Goal: Information Seeking & Learning: Learn about a topic

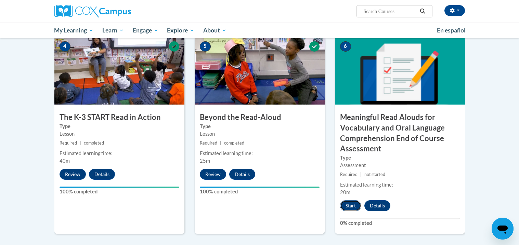
click at [348, 205] on button "Start" at bounding box center [350, 205] width 21 height 11
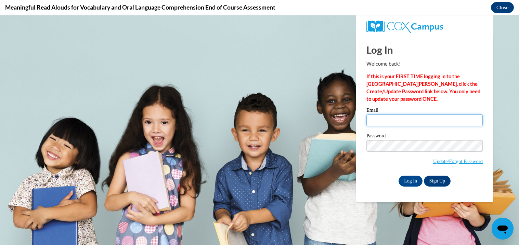
click at [410, 124] on input "Email" at bounding box center [424, 121] width 116 height 12
type input "[PERSON_NAME][EMAIL_ADDRESS][PERSON_NAME][PERSON_NAME][DOMAIN_NAME]"
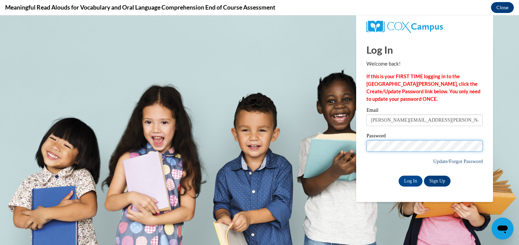
click at [398, 176] on input "Log In" at bounding box center [410, 181] width 24 height 11
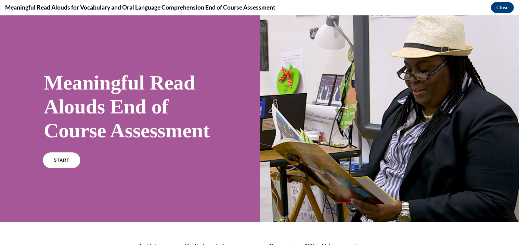
click at [65, 168] on link "START" at bounding box center [61, 161] width 37 height 16
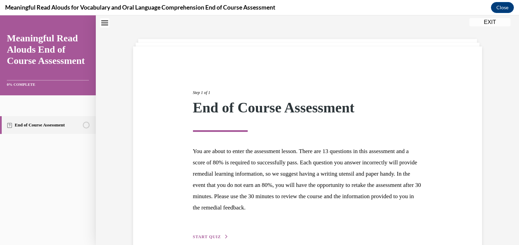
scroll to position [57, 0]
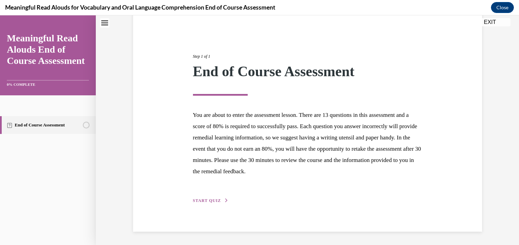
click at [216, 199] on span "START QUIZ" at bounding box center [207, 200] width 28 height 5
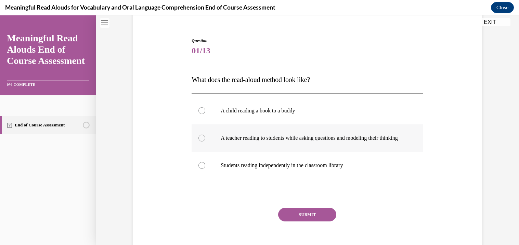
click at [201, 142] on div at bounding box center [201, 138] width 7 height 7
click at [201, 142] on input "A teacher reading to students while asking questions and modeling their thinking" at bounding box center [201, 138] width 7 height 7
radio input "true"
click at [315, 222] on button "SUBMIT" at bounding box center [307, 215] width 58 height 14
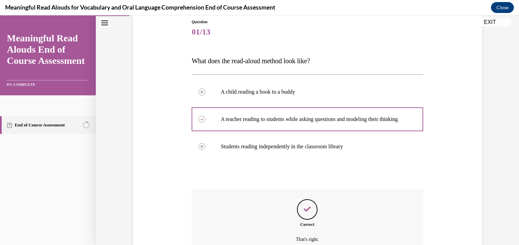
scroll to position [152, 0]
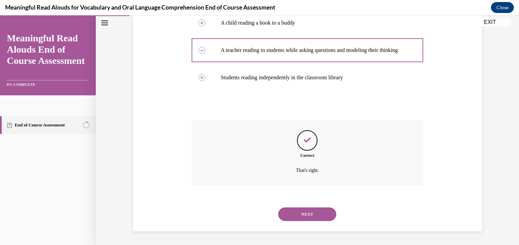
click at [311, 218] on button "NEXT" at bounding box center [307, 215] width 58 height 14
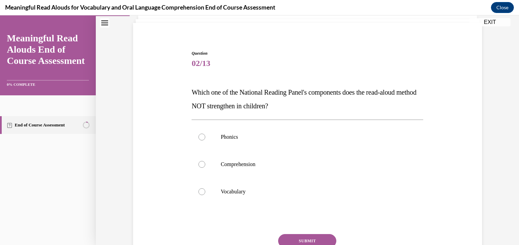
scroll to position [46, 0]
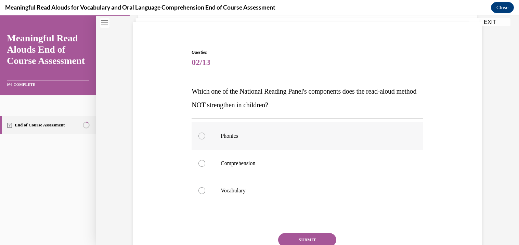
click at [203, 137] on div at bounding box center [201, 136] width 7 height 7
click at [203, 137] on input "Phonics" at bounding box center [201, 136] width 7 height 7
radio input "true"
click at [326, 239] on button "SUBMIT" at bounding box center [307, 240] width 58 height 14
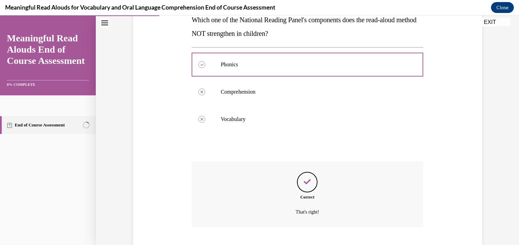
scroll to position [159, 0]
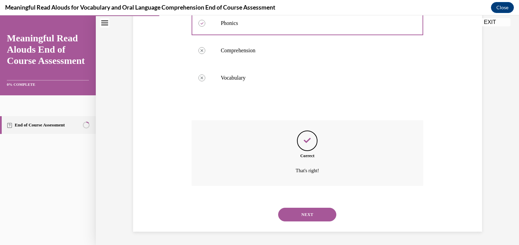
click at [321, 218] on button "NEXT" at bounding box center [307, 215] width 58 height 14
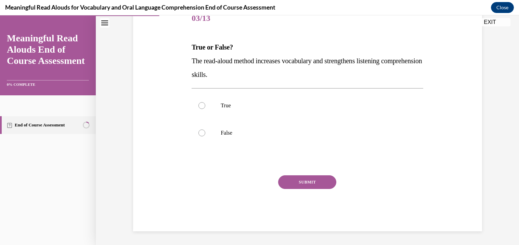
scroll to position [76, 0]
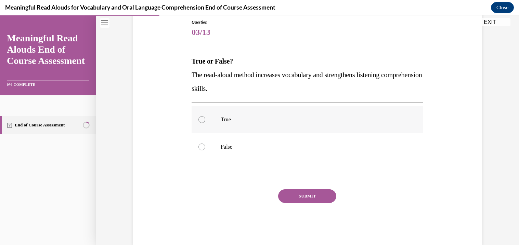
click at [201, 118] on div at bounding box center [201, 119] width 7 height 7
click at [201, 118] on input "True" at bounding box center [201, 119] width 7 height 7
radio input "true"
click at [319, 200] on button "SUBMIT" at bounding box center [307, 196] width 58 height 14
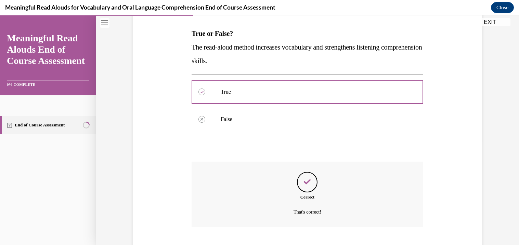
scroll to position [145, 0]
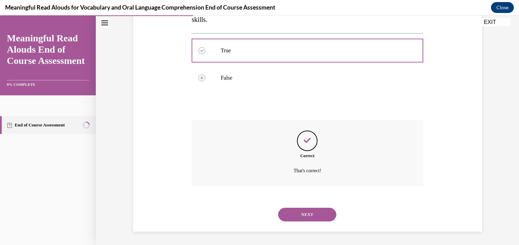
click at [313, 208] on button "NEXT" at bounding box center [307, 215] width 58 height 14
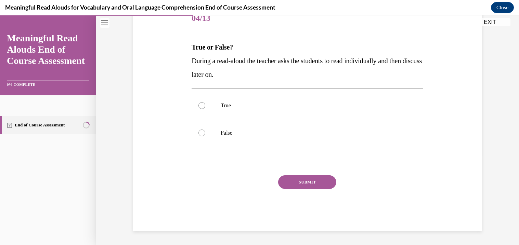
scroll to position [76, 0]
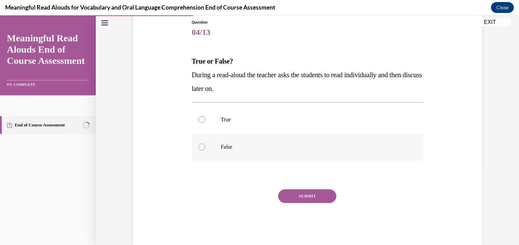
click at [200, 148] on div at bounding box center [201, 147] width 7 height 7
click at [200, 148] on input "False" at bounding box center [201, 147] width 7 height 7
radio input "true"
click at [298, 195] on button "SUBMIT" at bounding box center [307, 196] width 58 height 14
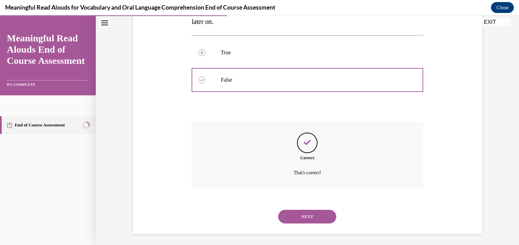
scroll to position [145, 0]
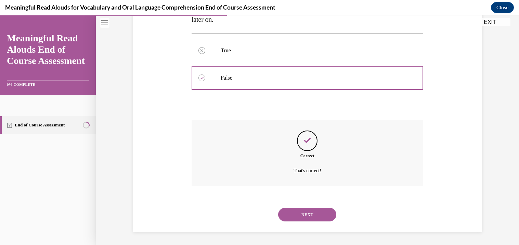
click at [308, 215] on button "NEXT" at bounding box center [307, 215] width 58 height 14
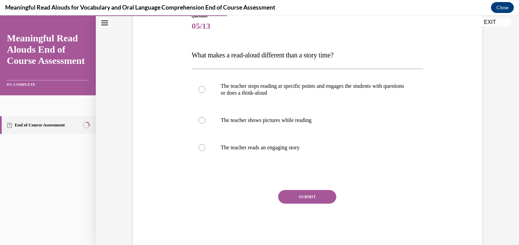
scroll to position [81, 0]
click at [202, 92] on div at bounding box center [201, 90] width 7 height 7
click at [202, 92] on input "The teacher stops reading at specific points and engages the students with ques…" at bounding box center [201, 90] width 7 height 7
radio input "true"
click at [299, 197] on button "SUBMIT" at bounding box center [307, 198] width 58 height 14
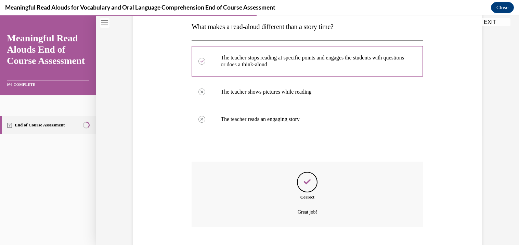
scroll to position [152, 0]
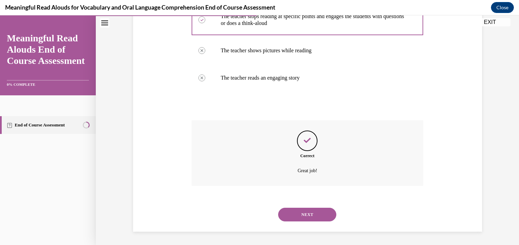
click at [306, 215] on button "NEXT" at bounding box center [307, 215] width 58 height 14
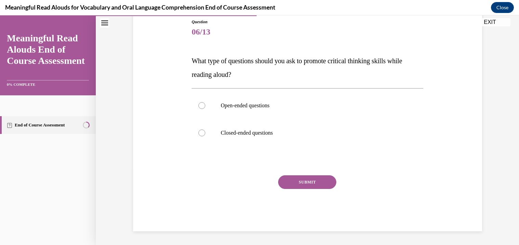
scroll to position [76, 0]
click at [202, 106] on div at bounding box center [201, 106] width 7 height 7
click at [202, 106] on input "Open-ended questions" at bounding box center [201, 106] width 7 height 7
radio input "true"
click at [309, 185] on button "SUBMIT" at bounding box center [307, 183] width 58 height 14
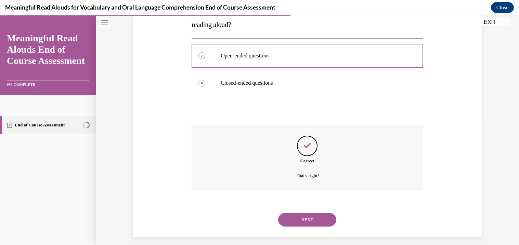
scroll to position [131, 0]
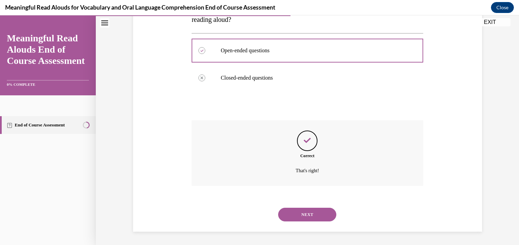
click at [312, 218] on button "NEXT" at bounding box center [307, 215] width 58 height 14
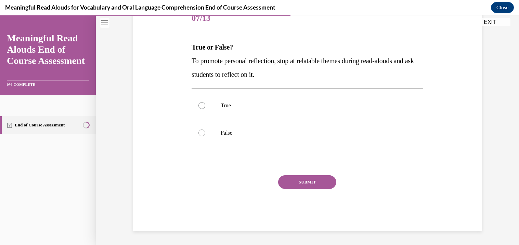
scroll to position [76, 0]
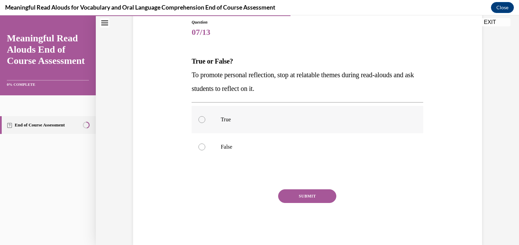
click at [203, 120] on div at bounding box center [201, 119] width 7 height 7
click at [203, 120] on input "True" at bounding box center [201, 119] width 7 height 7
radio input "true"
click at [309, 196] on button "SUBMIT" at bounding box center [307, 196] width 58 height 14
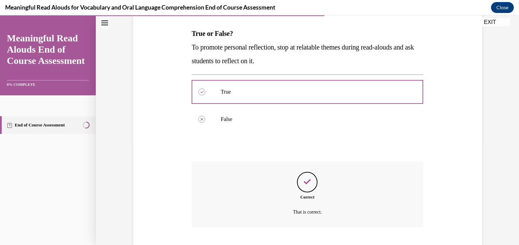
scroll to position [145, 0]
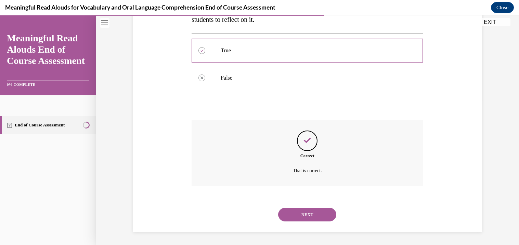
click at [307, 217] on button "NEXT" at bounding box center [307, 215] width 58 height 14
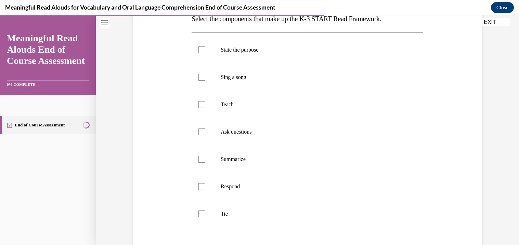
scroll to position [118, 0]
click at [203, 52] on div at bounding box center [201, 50] width 7 height 7
click at [203, 52] on input "State the purpose" at bounding box center [201, 50] width 7 height 7
checkbox input "true"
click at [205, 131] on div at bounding box center [201, 132] width 7 height 7
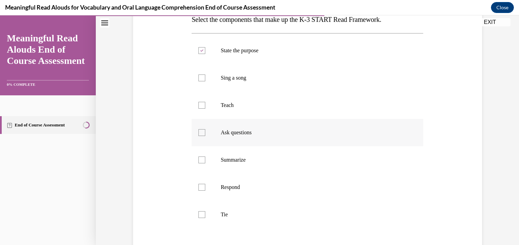
click at [205, 131] on input "Ask questions" at bounding box center [201, 132] width 7 height 7
checkbox input "true"
click at [202, 187] on div at bounding box center [201, 187] width 7 height 7
click at [202, 187] on input "Respond" at bounding box center [201, 187] width 7 height 7
checkbox input "true"
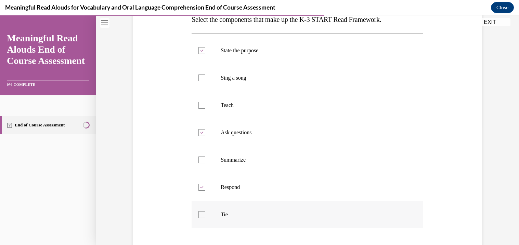
click at [202, 214] on div at bounding box center [201, 214] width 7 height 7
click at [202, 214] on input "Tie" at bounding box center [201, 214] width 7 height 7
checkbox input "true"
click at [202, 161] on div at bounding box center [201, 160] width 7 height 7
click at [202, 161] on input "Summarize" at bounding box center [201, 160] width 7 height 7
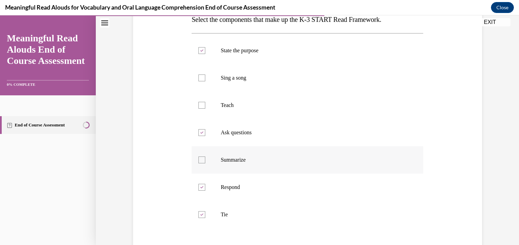
checkbox input "true"
click at [202, 76] on div at bounding box center [201, 78] width 7 height 7
click at [202, 76] on input "Sing a song" at bounding box center [201, 78] width 7 height 7
checkbox input "true"
click at [202, 106] on div at bounding box center [201, 105] width 7 height 7
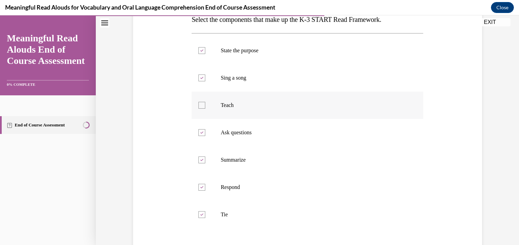
click at [202, 106] on input "Teach" at bounding box center [201, 105] width 7 height 7
checkbox input "true"
click at [202, 77] on icon at bounding box center [201, 78] width 3 height 2
click at [202, 77] on input "Sing a song" at bounding box center [201, 78] width 7 height 7
checkbox input "false"
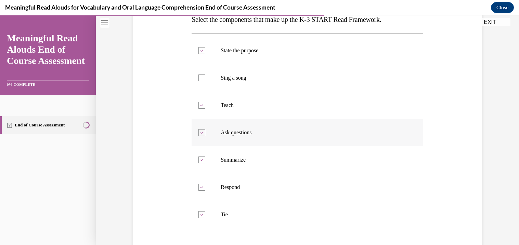
scroll to position [199, 0]
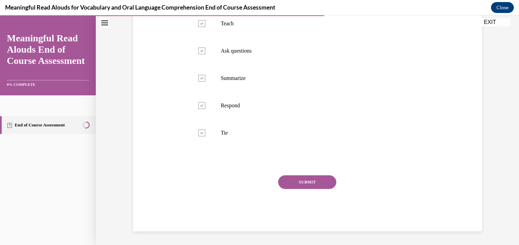
click at [320, 185] on button "SUBMIT" at bounding box center [307, 182] width 58 height 14
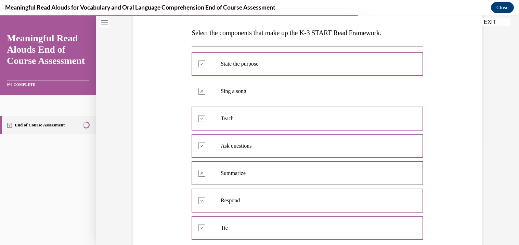
scroll to position [255, 0]
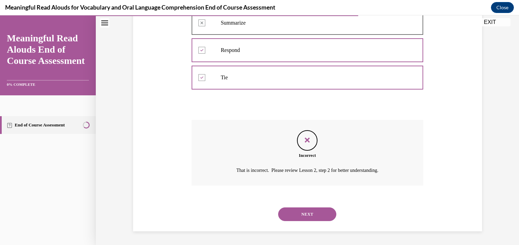
click at [313, 215] on button "NEXT" at bounding box center [307, 215] width 58 height 14
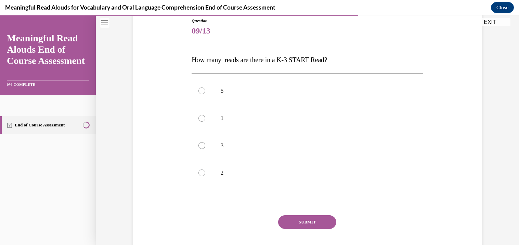
scroll to position [80, 0]
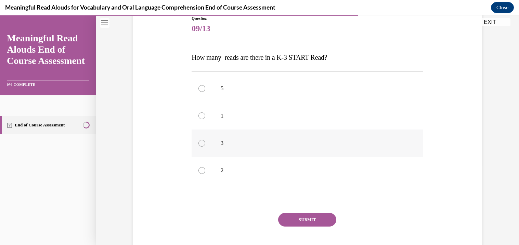
click at [202, 144] on div at bounding box center [201, 143] width 7 height 7
click at [202, 144] on input "3" at bounding box center [201, 143] width 7 height 7
radio input "true"
click at [315, 222] on button "SUBMIT" at bounding box center [307, 220] width 58 height 14
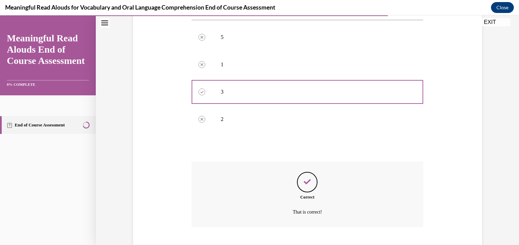
scroll to position [172, 0]
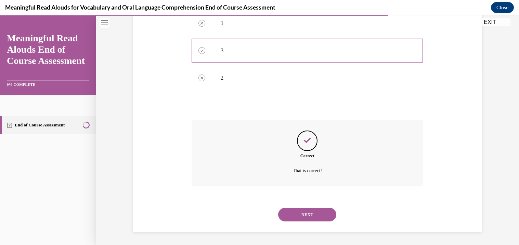
click at [313, 217] on button "NEXT" at bounding box center [307, 215] width 58 height 14
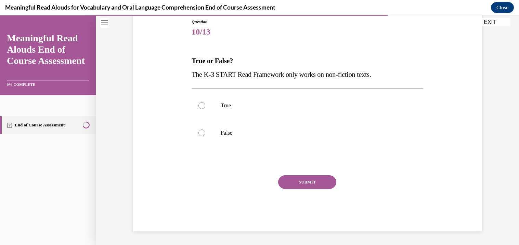
scroll to position [76, 0]
click at [203, 133] on div at bounding box center [201, 133] width 7 height 7
click at [203, 133] on input "False" at bounding box center [201, 133] width 7 height 7
radio input "true"
click at [308, 182] on button "SUBMIT" at bounding box center [307, 183] width 58 height 14
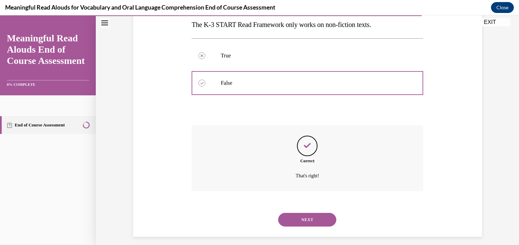
scroll to position [131, 0]
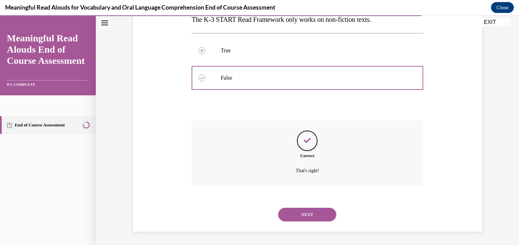
click at [308, 213] on button "NEXT" at bounding box center [307, 215] width 58 height 14
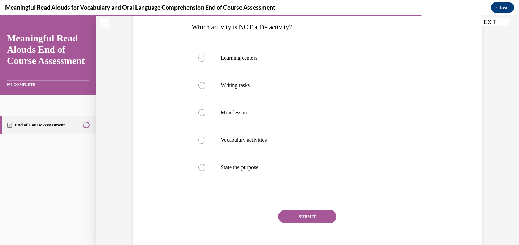
scroll to position [111, 0]
click at [203, 166] on div at bounding box center [201, 166] width 7 height 7
click at [203, 166] on input "State the purpose" at bounding box center [201, 166] width 7 height 7
radio input "true"
click at [201, 138] on div at bounding box center [201, 139] width 7 height 7
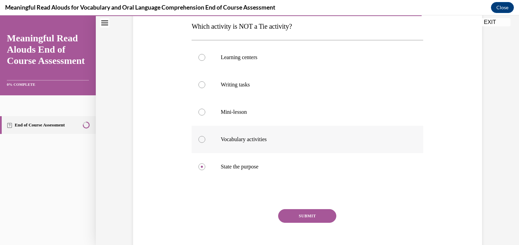
click at [201, 138] on input "Vocabulary activities" at bounding box center [201, 139] width 7 height 7
radio input "true"
click at [202, 168] on div at bounding box center [201, 166] width 7 height 7
click at [202, 168] on input "State the purpose" at bounding box center [201, 166] width 7 height 7
radio input "true"
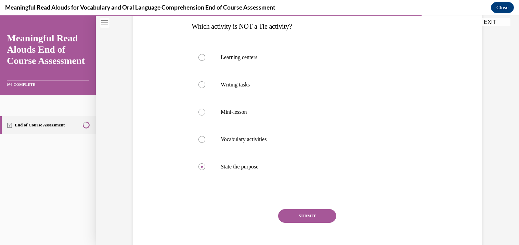
click at [325, 221] on button "SUBMIT" at bounding box center [307, 216] width 58 height 14
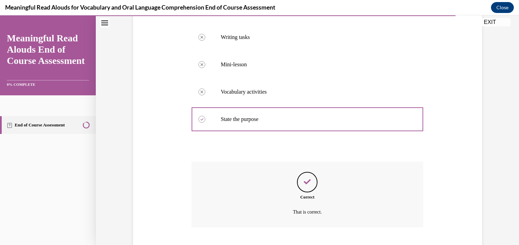
scroll to position [200, 0]
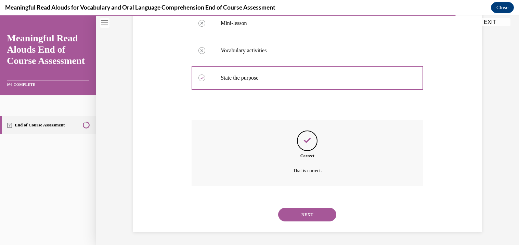
click at [312, 214] on button "NEXT" at bounding box center [307, 215] width 58 height 14
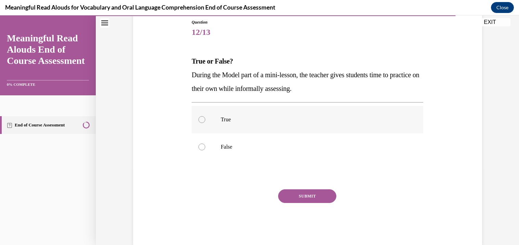
click at [202, 119] on div at bounding box center [201, 119] width 7 height 7
click at [202, 119] on input "True" at bounding box center [201, 119] width 7 height 7
radio input "true"
click at [303, 197] on button "SUBMIT" at bounding box center [307, 196] width 58 height 14
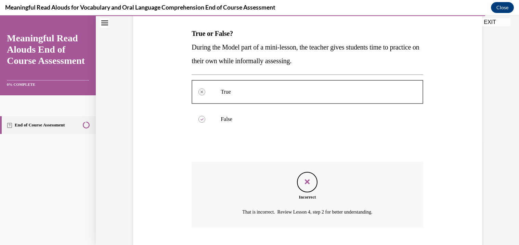
scroll to position [145, 0]
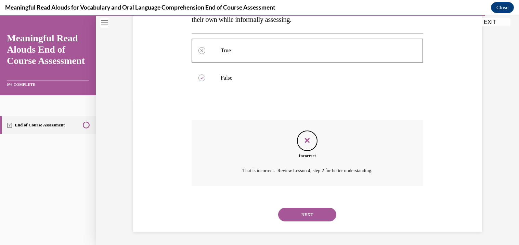
click at [305, 215] on button "NEXT" at bounding box center [307, 215] width 58 height 14
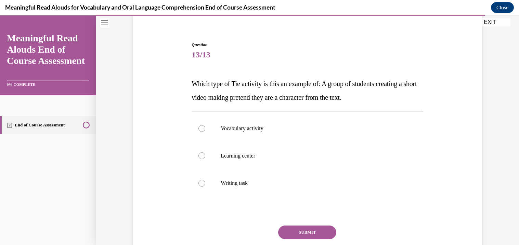
scroll to position [56, 0]
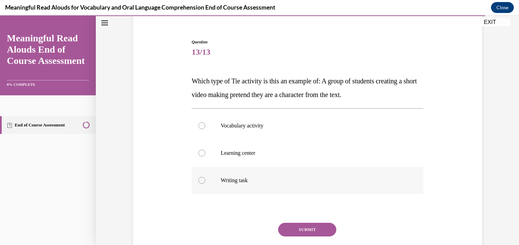
click at [303, 193] on label "Writing task" at bounding box center [308, 180] width 232 height 27
click at [205, 184] on input "Writing task" at bounding box center [201, 180] width 7 height 7
radio input "true"
click at [203, 153] on div at bounding box center [201, 153] width 7 height 7
click at [203, 153] on input "Learning center" at bounding box center [201, 153] width 7 height 7
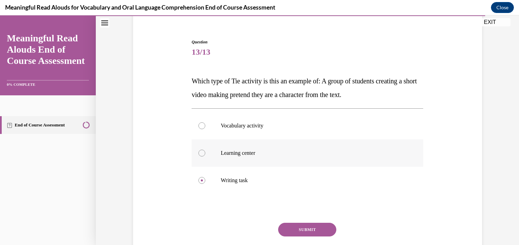
radio input "true"
click at [306, 228] on button "SUBMIT" at bounding box center [307, 230] width 58 height 14
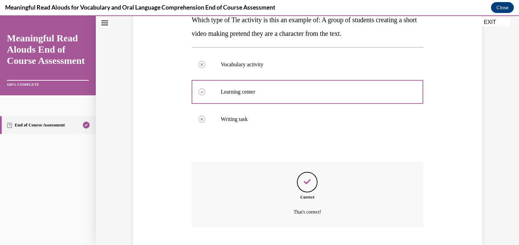
scroll to position [159, 0]
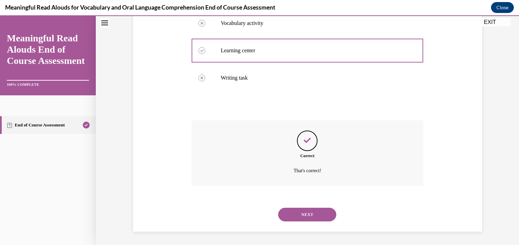
click at [306, 217] on button "NEXT" at bounding box center [307, 215] width 58 height 14
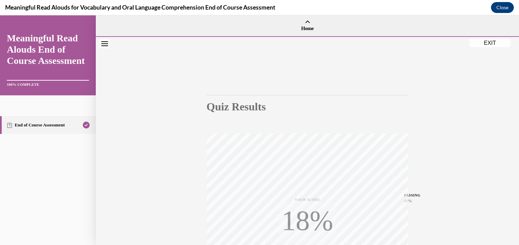
scroll to position [121, 0]
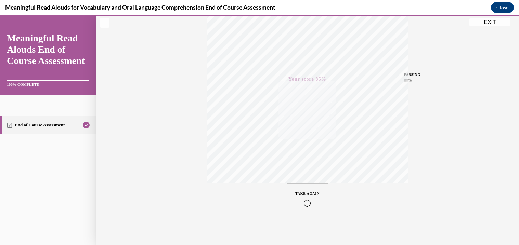
click at [492, 22] on button "EXIT" at bounding box center [489, 22] width 41 height 8
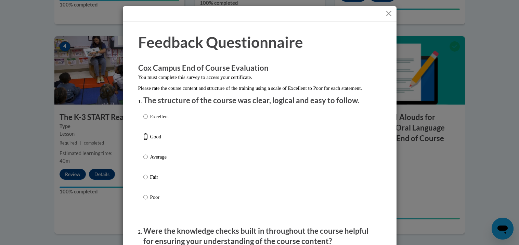
click at [144, 141] on input "Good" at bounding box center [145, 137] width 4 height 8
radio input "true"
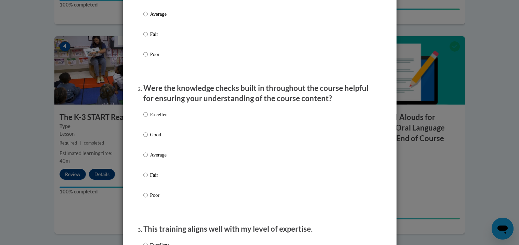
scroll to position [144, 0]
click at [145, 138] on input "Good" at bounding box center [145, 134] width 4 height 8
radio input "true"
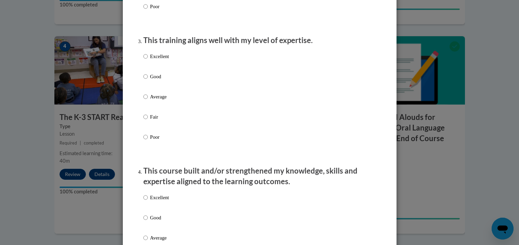
scroll to position [332, 0]
click at [145, 80] on input "Good" at bounding box center [145, 76] width 4 height 8
radio input "true"
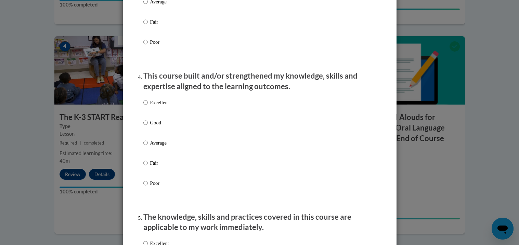
scroll to position [427, 0]
click at [144, 126] on input "Good" at bounding box center [145, 123] width 4 height 8
radio input "true"
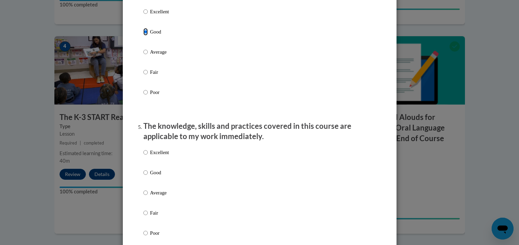
scroll to position [539, 0]
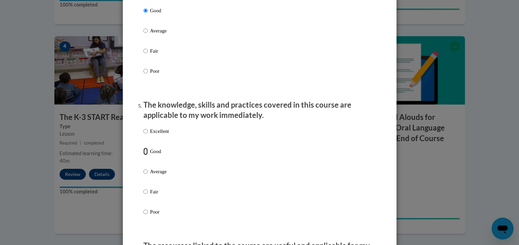
click at [146, 155] on input "Good" at bounding box center [145, 152] width 4 height 8
radio input "true"
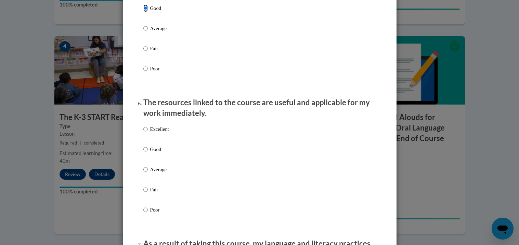
scroll to position [688, 0]
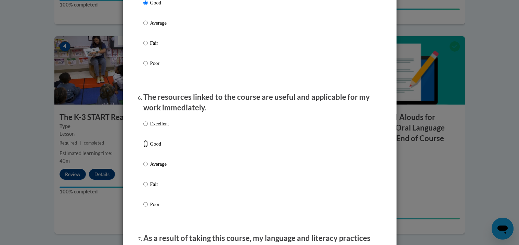
click at [145, 148] on input "Good" at bounding box center [145, 144] width 4 height 8
radio input "true"
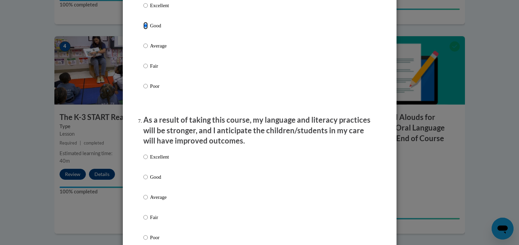
scroll to position [808, 0]
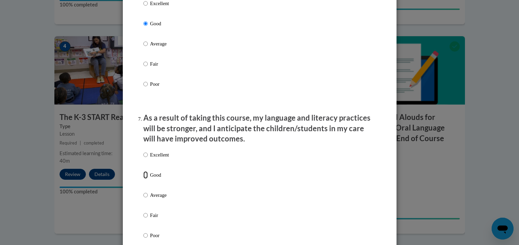
click at [146, 179] on input "Good" at bounding box center [145, 175] width 4 height 8
radio input "true"
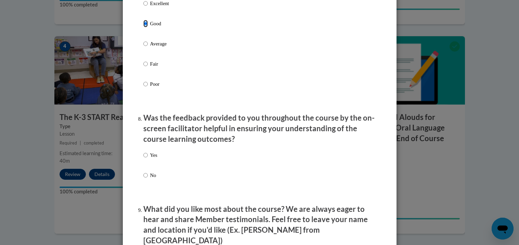
scroll to position [961, 0]
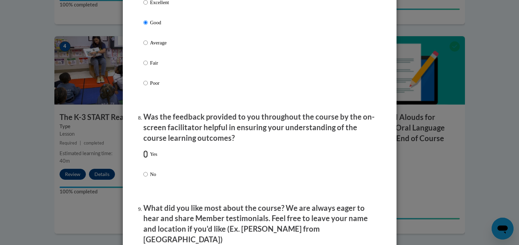
click at [147, 158] on input "Yes" at bounding box center [145, 154] width 4 height 8
radio input "true"
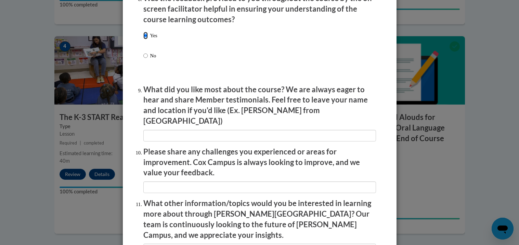
scroll to position [1181, 0]
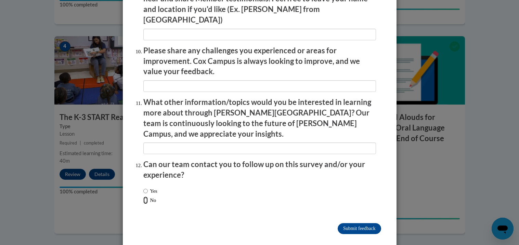
click at [145, 197] on input "No" at bounding box center [145, 201] width 4 height 8
radio input "true"
click at [375, 223] on input "Submit feedback" at bounding box center [359, 228] width 43 height 11
